Goal: Contribute content

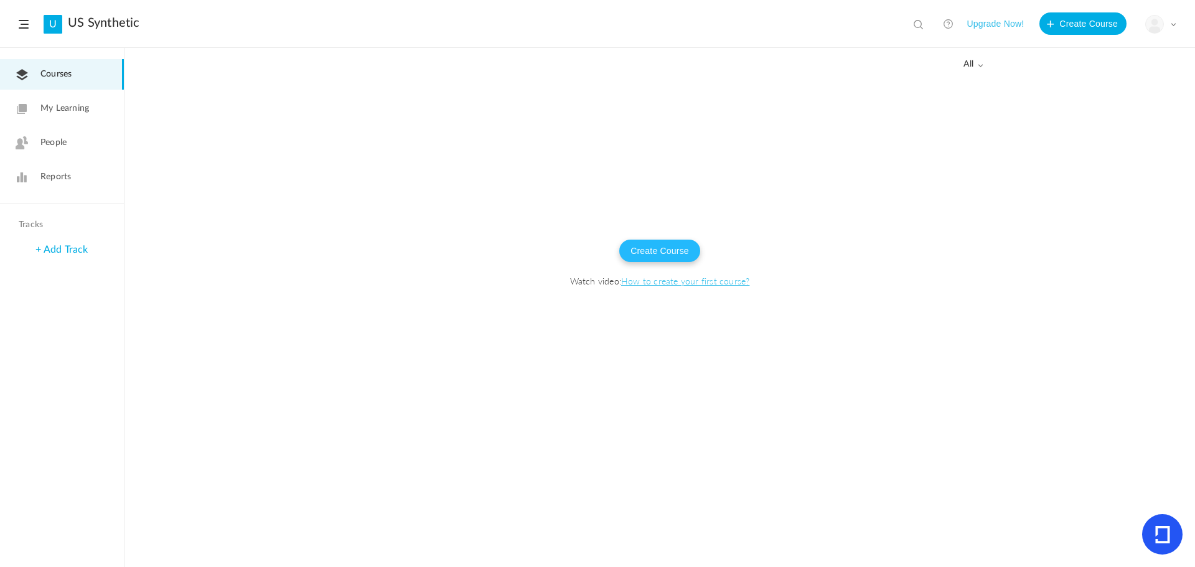
click at [678, 250] on button "Create Course" at bounding box center [659, 251] width 81 height 22
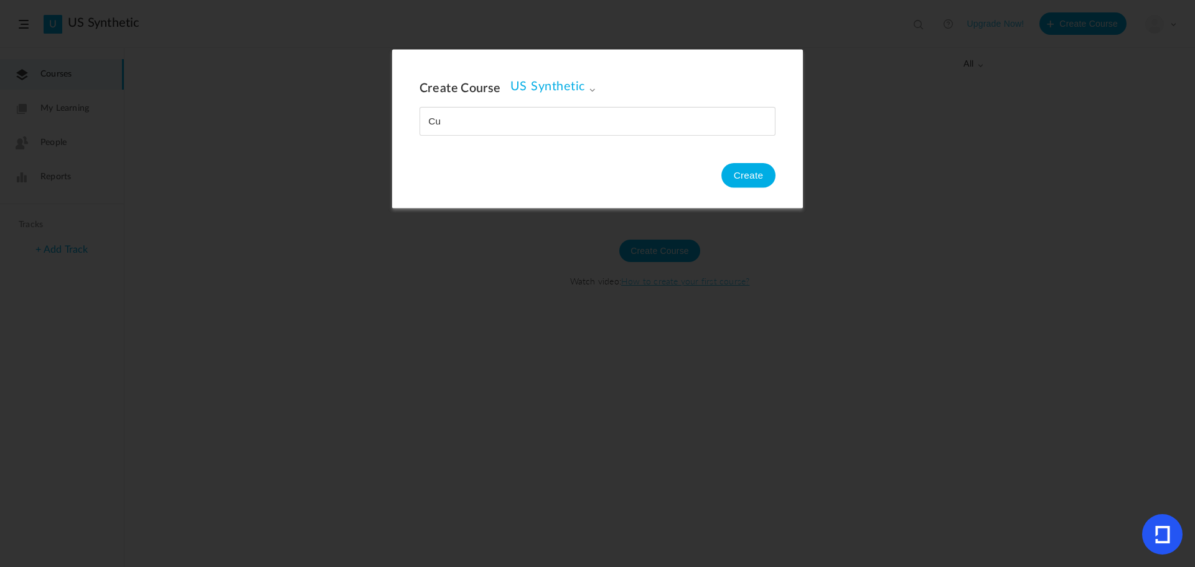
type input "C"
type input "Verbal and written communication"
click at [751, 179] on button "Create" at bounding box center [748, 175] width 54 height 25
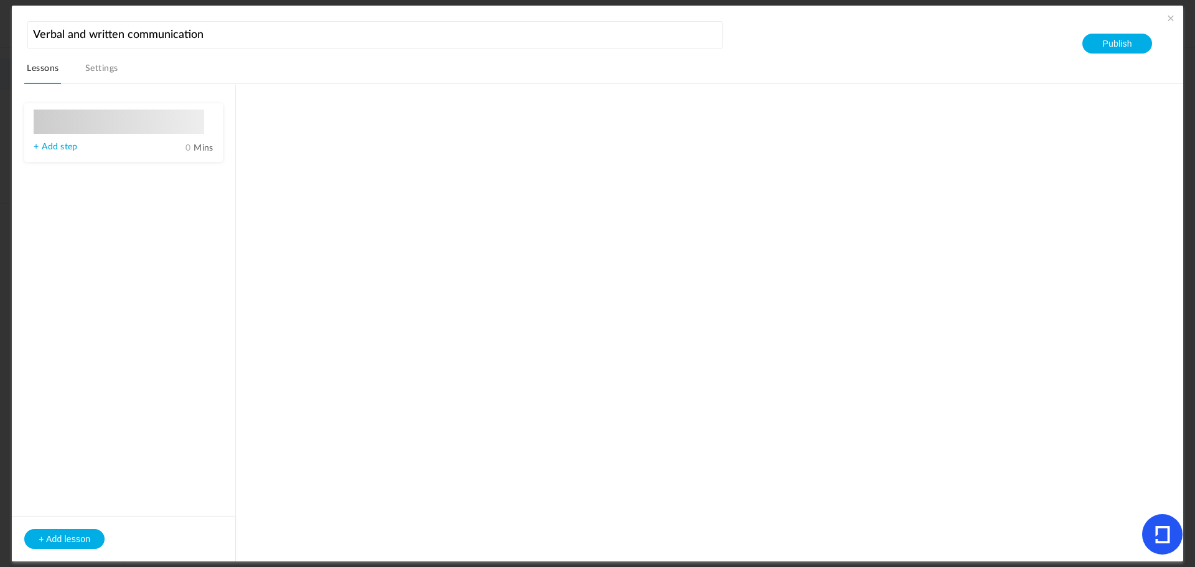
type input "Lesson 1"
type input "0"
type input "Step 1"
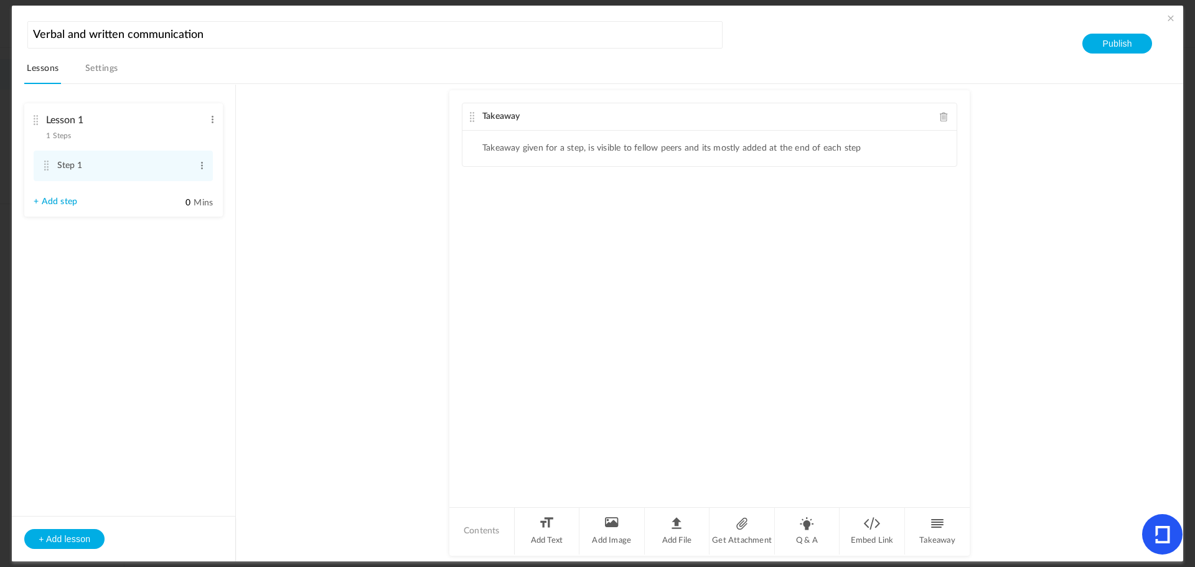
click at [1035, 276] on au-course-substep "Takeaway Takeaway given for a step, is visible to fellow peers and its mostly a…" at bounding box center [710, 323] width 918 height 478
click at [1030, 278] on au-course-substep "Takeaway Takeaway given for a step, is visible to fellow peers and its mostly a…" at bounding box center [710, 323] width 918 height 478
click at [1027, 280] on au-course-substep "Takeaway Takeaway given for a step, is visible to fellow peers and its mostly a…" at bounding box center [710, 323] width 918 height 478
click at [395, 213] on au-course-substep "Takeaway Takeaway given for a step, is visible to fellow peers and its mostly a…" at bounding box center [710, 323] width 918 height 478
